Goal: Task Accomplishment & Management: Manage account settings

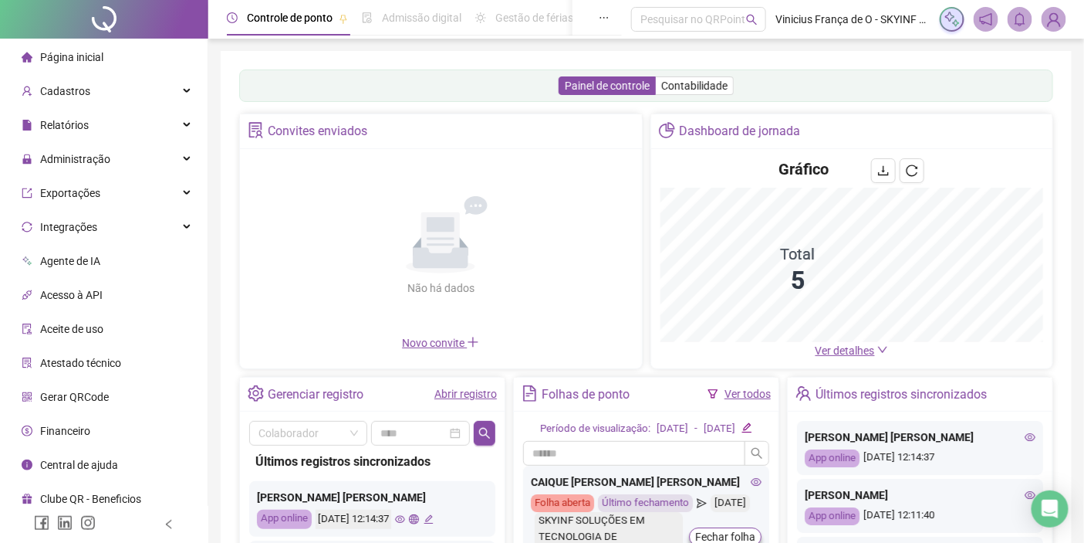
scroll to position [218, 0]
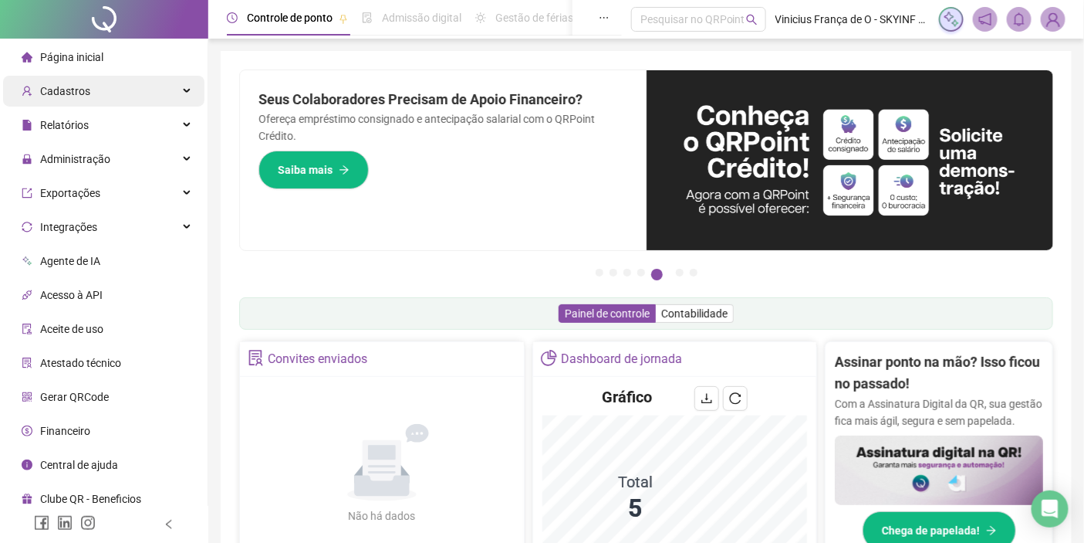
click at [134, 83] on div "Cadastros" at bounding box center [103, 91] width 201 height 31
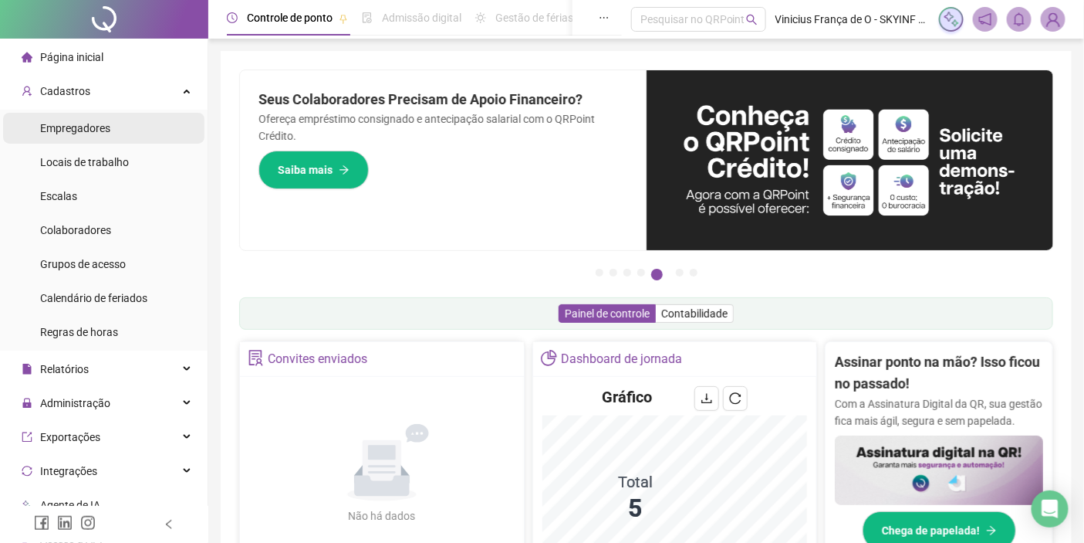
click at [121, 117] on li "Empregadores" at bounding box center [103, 128] width 201 height 31
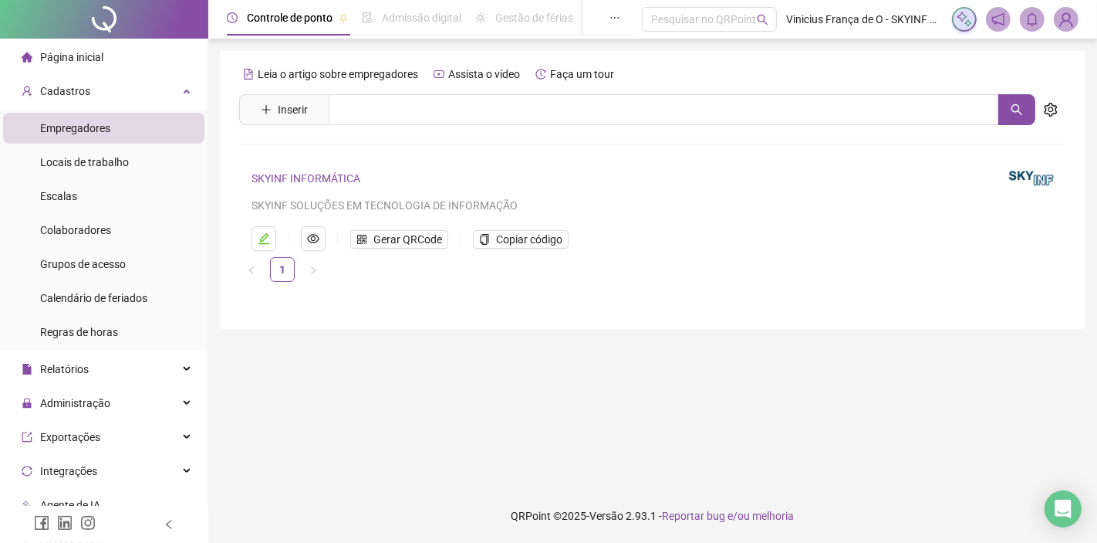
click at [320, 181] on link "SKYINF INFORMÁTICA" at bounding box center [306, 178] width 109 height 12
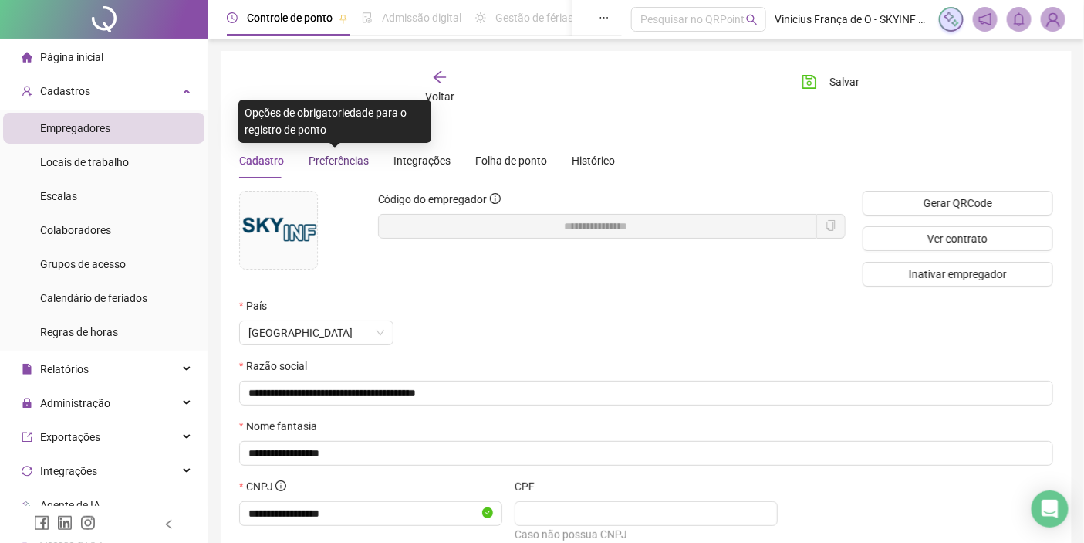
click at [355, 164] on span "Preferências" at bounding box center [339, 160] width 60 height 12
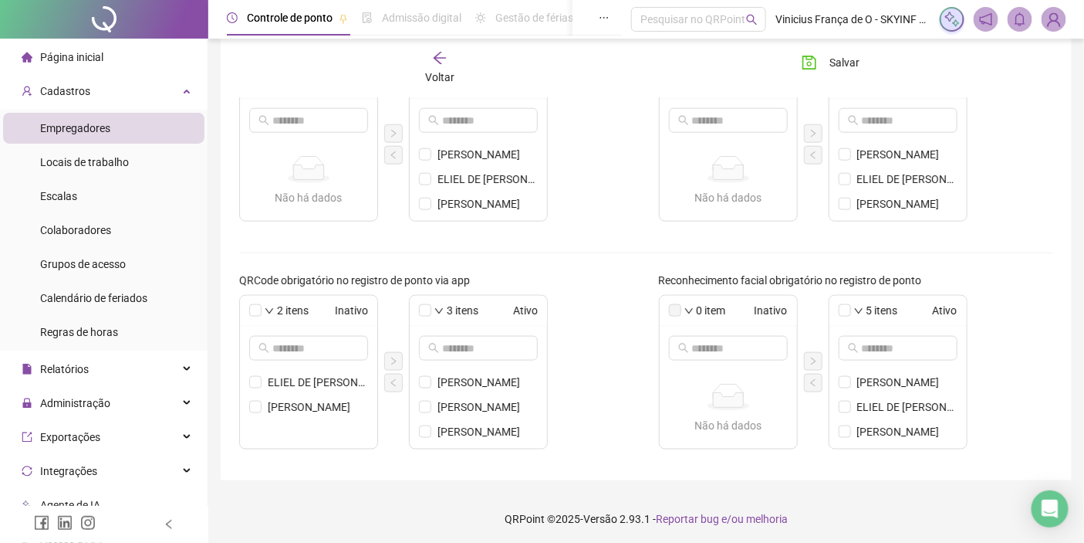
scroll to position [546, 0]
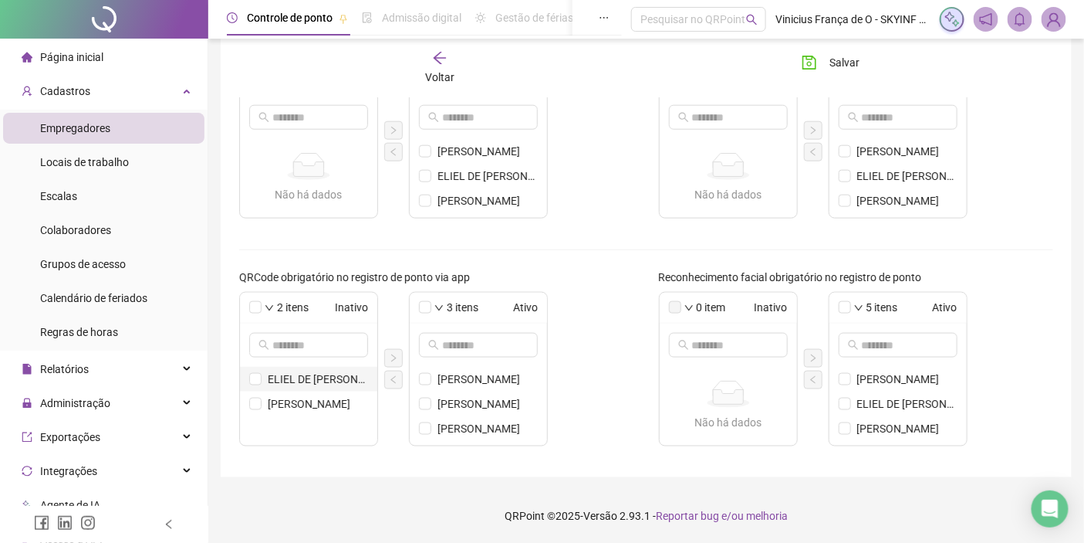
click at [333, 374] on span "[PERSON_NAME] [PERSON_NAME]" at bounding box center [318, 378] width 100 height 17
click at [400, 353] on button "button" at bounding box center [393, 358] width 19 height 19
click at [834, 66] on span "Salvar" at bounding box center [845, 62] width 30 height 17
click at [117, 121] on li "Empregadores" at bounding box center [103, 128] width 201 height 31
click at [112, 56] on li "Página inicial" at bounding box center [103, 57] width 201 height 31
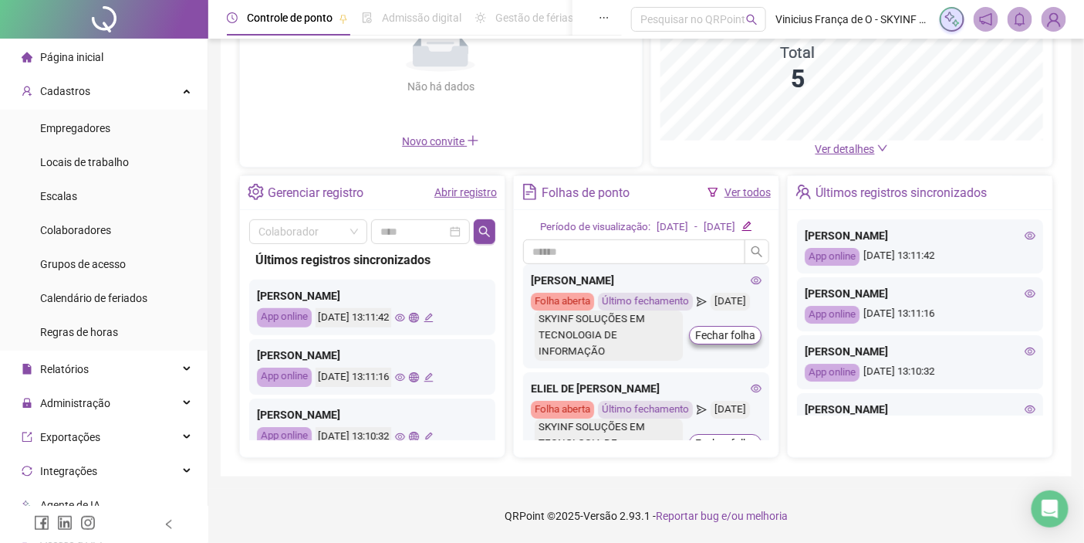
scroll to position [218, 0]
